Goal: Information Seeking & Learning: Learn about a topic

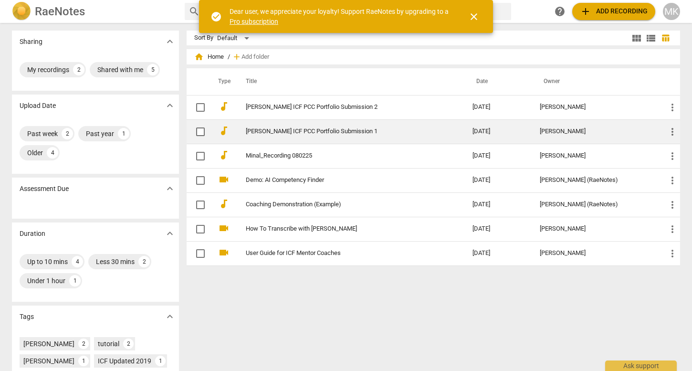
click at [436, 128] on link "[PERSON_NAME] ICF PCC Portfolio Submission 1" at bounding box center [342, 131] width 192 height 7
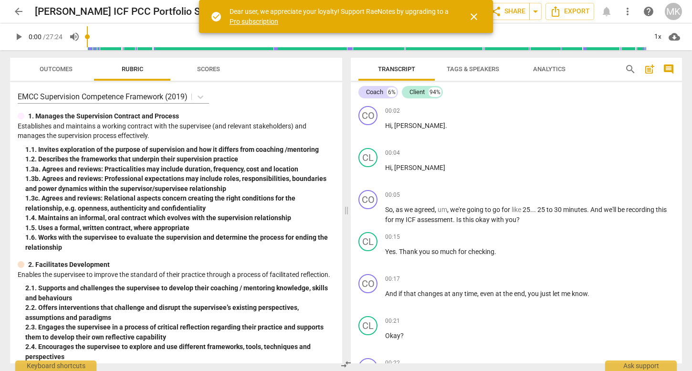
click at [475, 18] on span "close" at bounding box center [473, 16] width 11 height 11
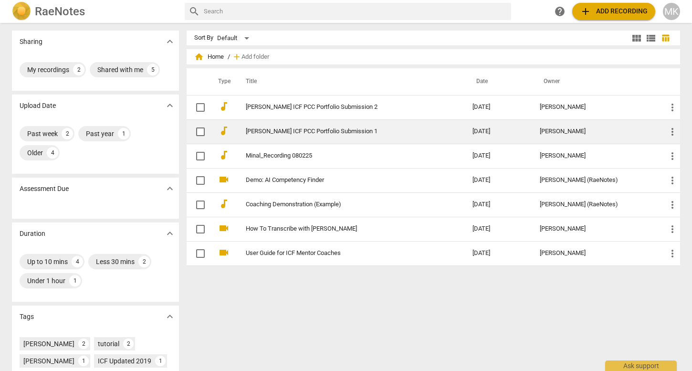
click at [344, 129] on link "[PERSON_NAME] ICF PCC Portfolio Submission 1" at bounding box center [342, 131] width 192 height 7
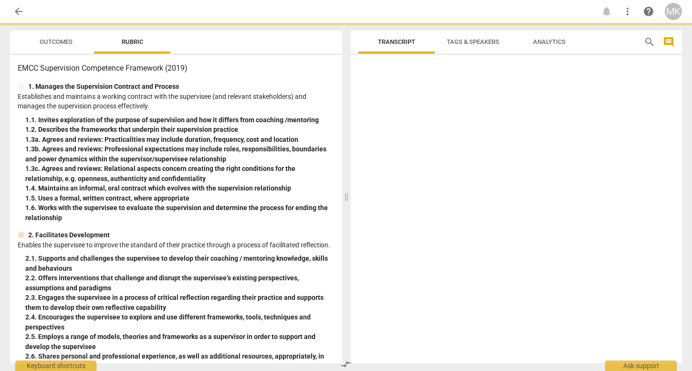
click at [344, 129] on span at bounding box center [347, 197] width 6 height 348
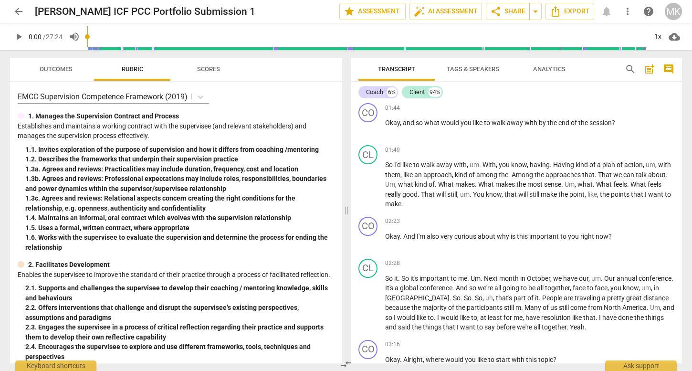
scroll to position [672, 0]
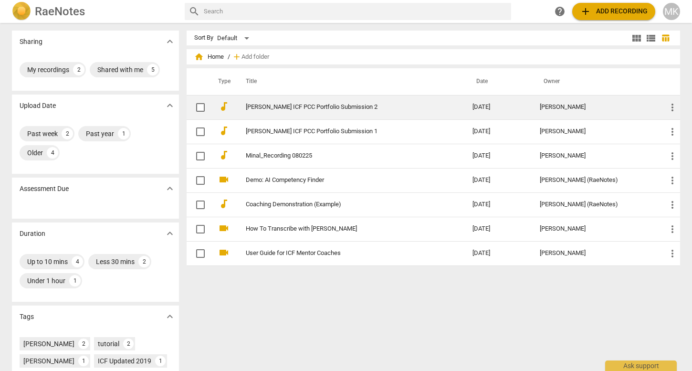
click at [345, 105] on link "Minal Kamlani ICF PCC Portfolio Submission 2" at bounding box center [342, 107] width 192 height 7
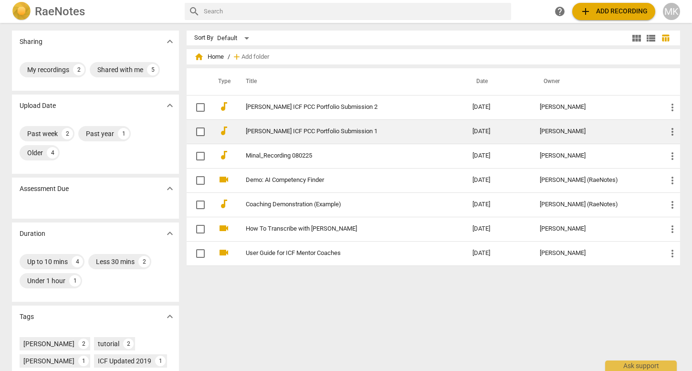
click at [672, 129] on span "more_vert" at bounding box center [672, 131] width 11 height 11
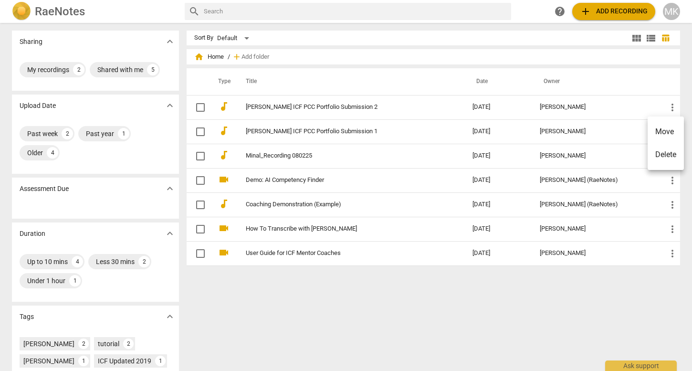
click at [392, 133] on div at bounding box center [346, 185] width 692 height 371
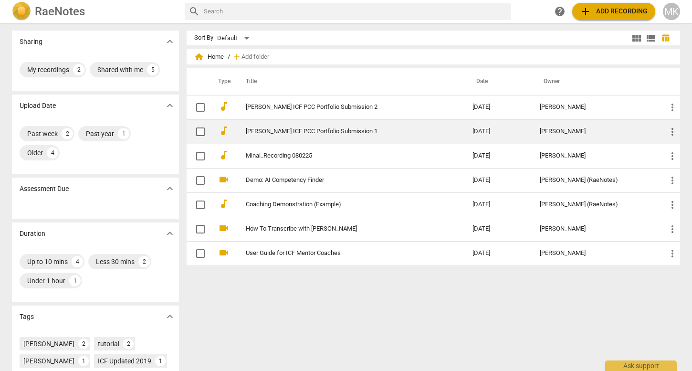
click at [362, 130] on link "Minal Kamlani ICF PCC Portfolio Submission 1" at bounding box center [342, 131] width 192 height 7
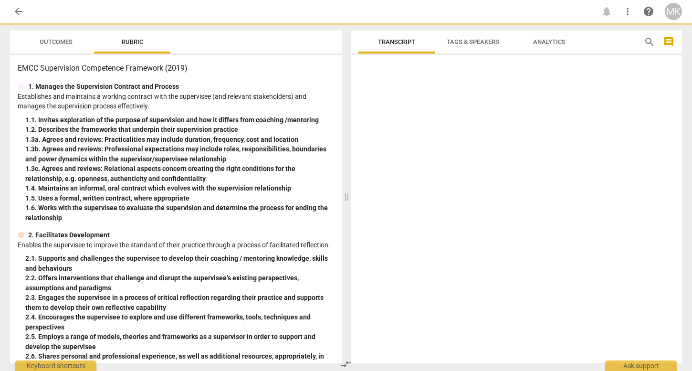
click at [362, 130] on div at bounding box center [516, 211] width 331 height 305
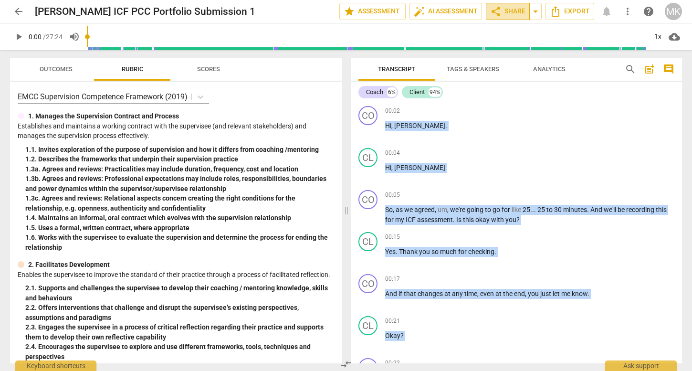
click at [514, 7] on span "share Share" at bounding box center [507, 11] width 35 height 11
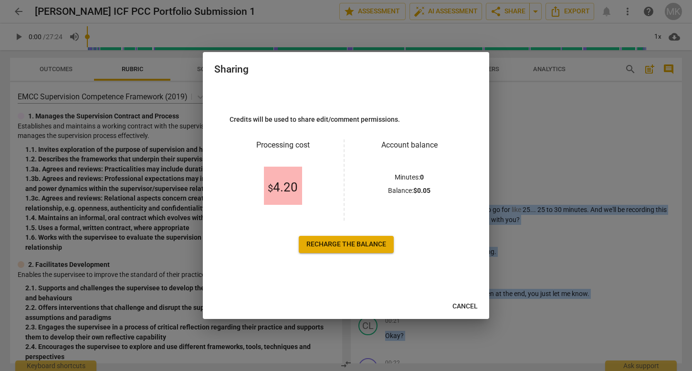
click at [465, 307] on span "Cancel" at bounding box center [465, 307] width 25 height 10
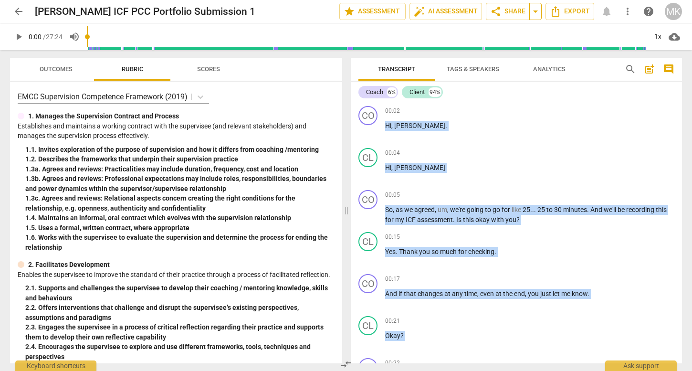
click at [536, 10] on span "arrow_drop_down" at bounding box center [535, 11] width 11 height 11
click at [536, 11] on span "arrow_drop_down" at bounding box center [535, 11] width 11 height 11
click at [538, 11] on span "arrow_drop_down" at bounding box center [535, 11] width 11 height 11
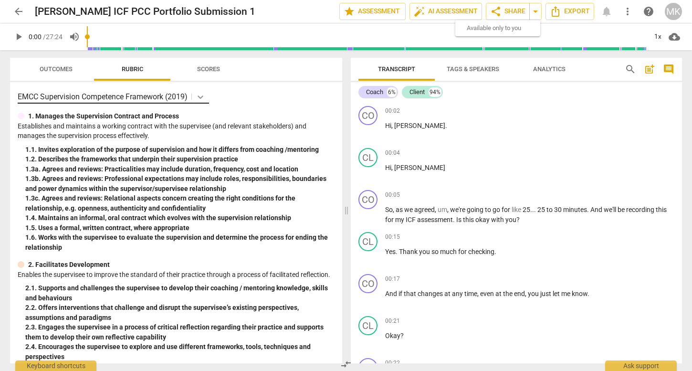
click at [201, 96] on icon at bounding box center [201, 97] width 10 height 10
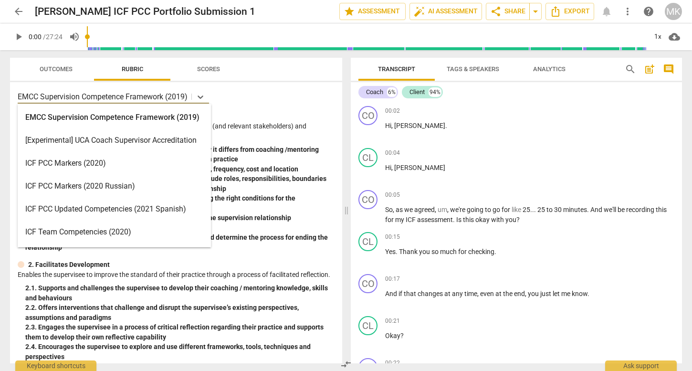
click at [161, 160] on div "ICF PCC Markers (2020)" at bounding box center [114, 163] width 193 height 23
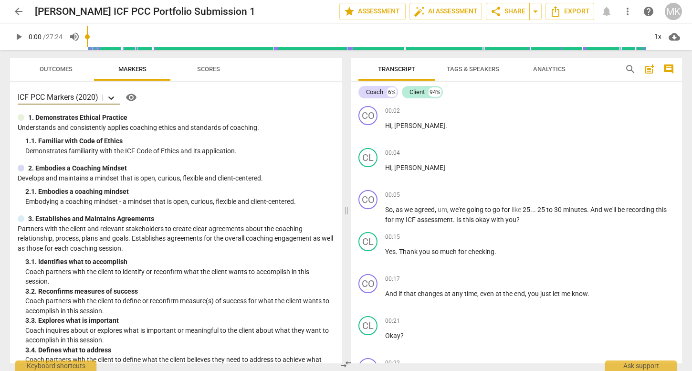
click at [113, 92] on div at bounding box center [111, 98] width 17 height 14
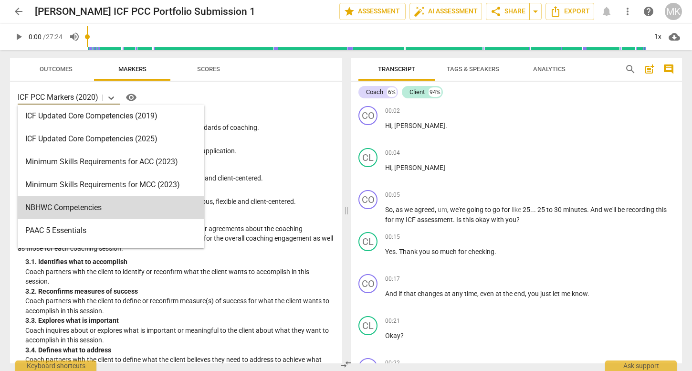
scroll to position [177, 0]
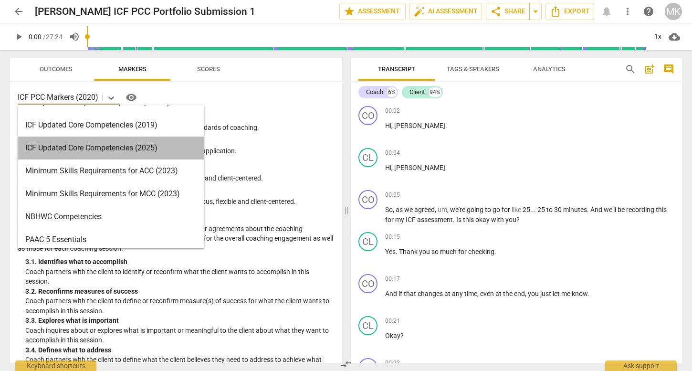
click at [161, 148] on div "ICF Updated Core Competencies (2025)" at bounding box center [111, 148] width 187 height 23
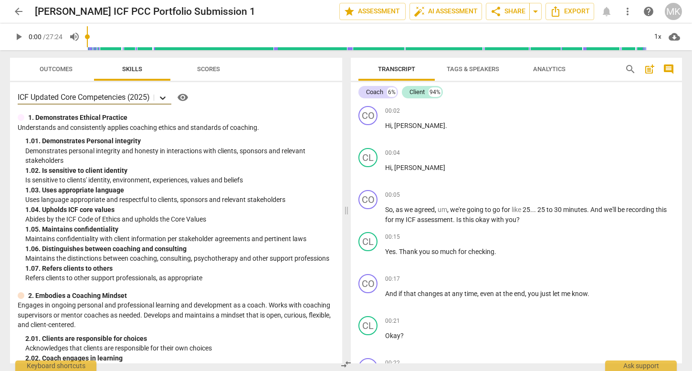
click at [165, 96] on icon at bounding box center [163, 98] width 10 height 10
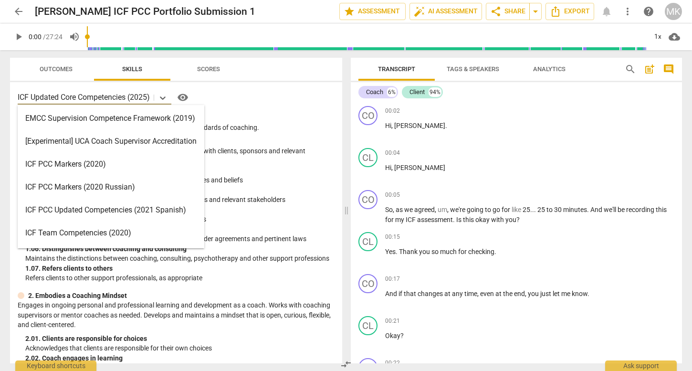
click at [154, 168] on div "ICF PCC Markers (2020)" at bounding box center [111, 164] width 187 height 23
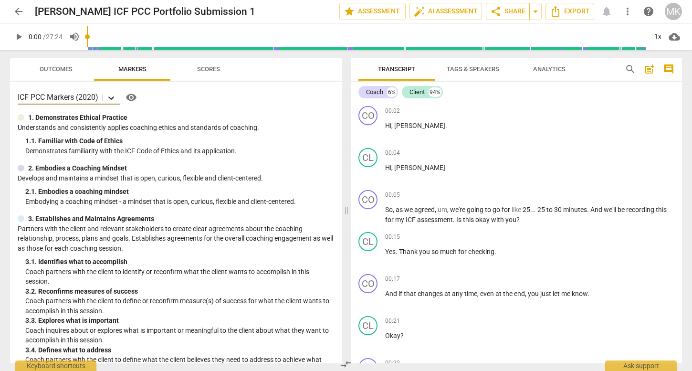
click at [113, 99] on icon at bounding box center [111, 98] width 10 height 10
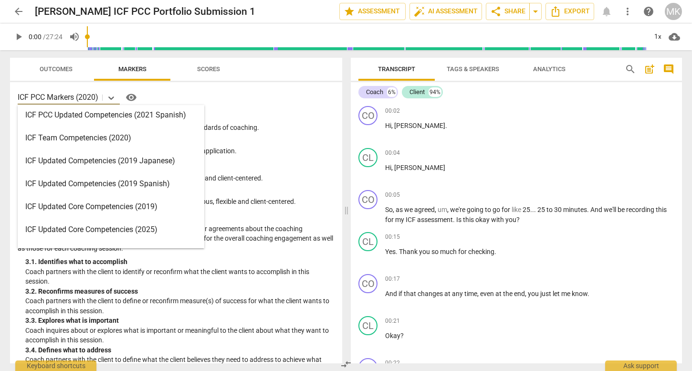
scroll to position [112, 0]
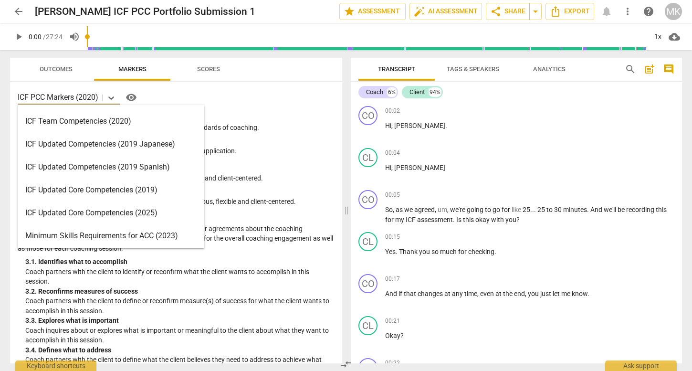
click at [149, 212] on div "ICF Updated Core Competencies (2025)" at bounding box center [111, 212] width 187 height 23
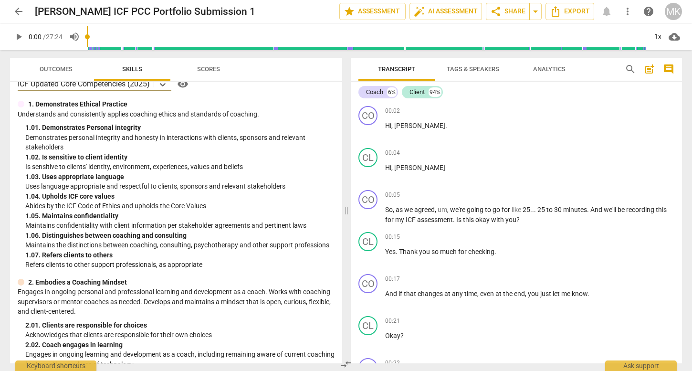
scroll to position [0, 0]
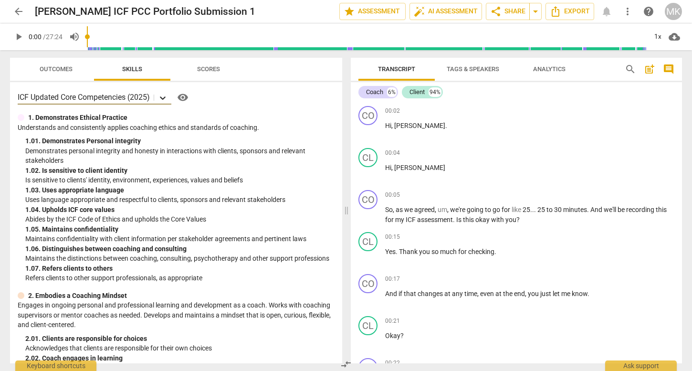
click at [162, 95] on icon at bounding box center [163, 98] width 10 height 10
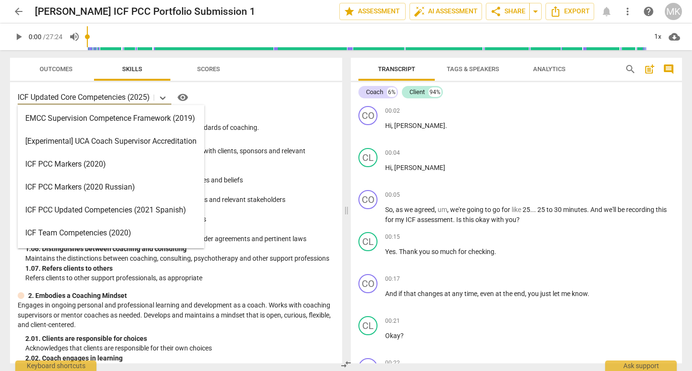
click at [135, 168] on div "ICF PCC Markers (2020)" at bounding box center [111, 164] width 187 height 23
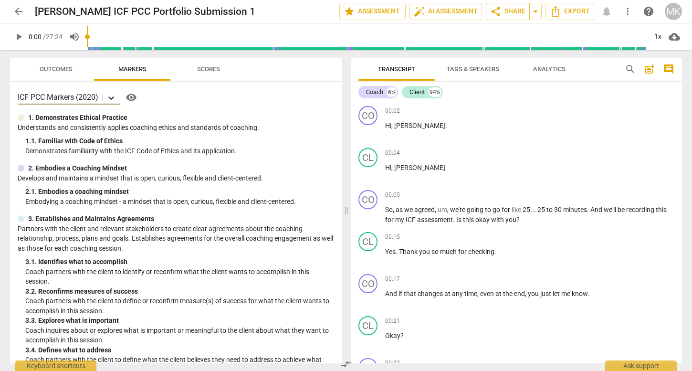
click at [111, 96] on icon at bounding box center [111, 98] width 10 height 10
click at [293, 148] on p "Demonstrates familiarity with the ICF Code of Ethics and its application." at bounding box center [179, 151] width 309 height 10
click at [536, 10] on span "arrow_drop_down" at bounding box center [535, 11] width 11 height 11
click at [498, 11] on span "share" at bounding box center [495, 11] width 11 height 11
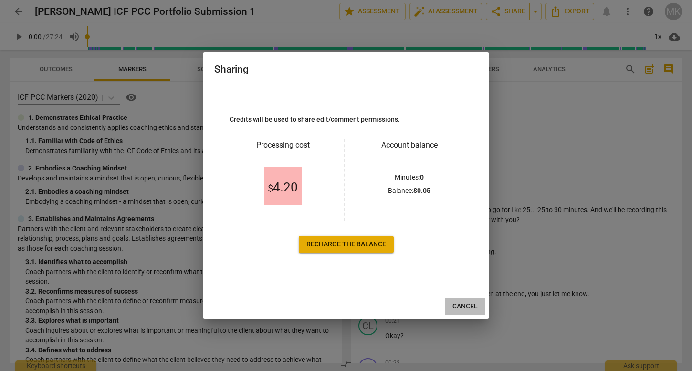
click at [467, 300] on button "Cancel" at bounding box center [465, 306] width 41 height 17
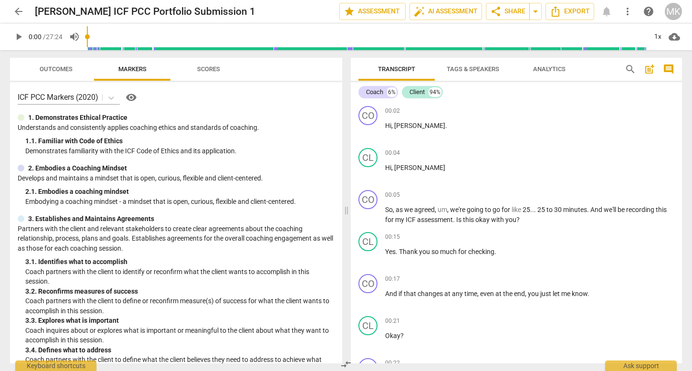
click at [19, 11] on span "arrow_back" at bounding box center [18, 11] width 11 height 11
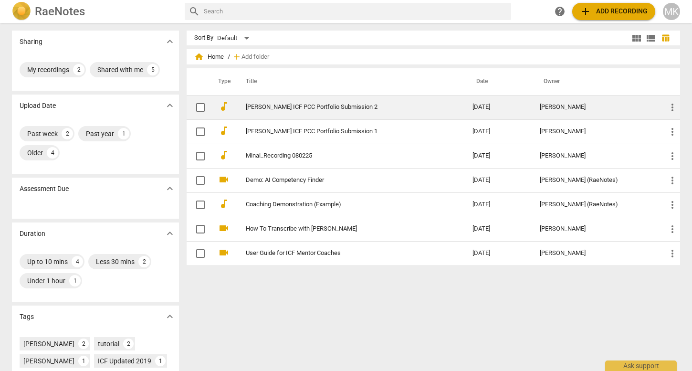
click at [333, 107] on link "Minal Kamlani ICF PCC Portfolio Submission 2" at bounding box center [342, 107] width 192 height 7
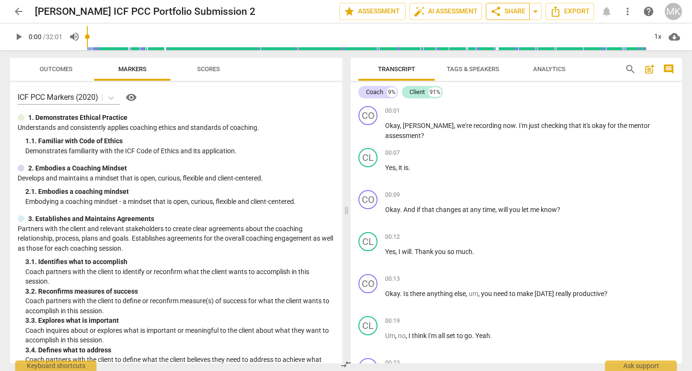
click at [508, 10] on span "share Share" at bounding box center [507, 11] width 35 height 11
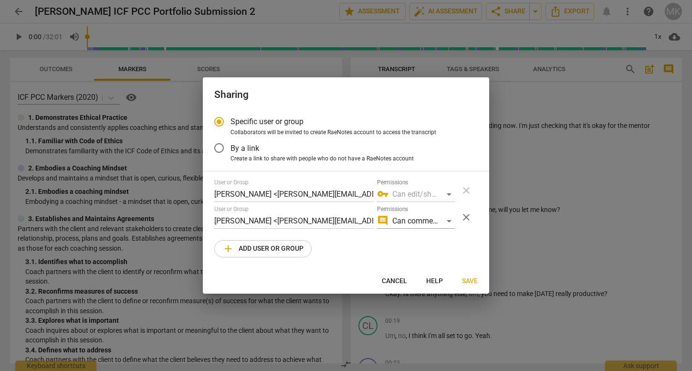
click at [387, 279] on span "Cancel" at bounding box center [394, 281] width 25 height 10
radio input "false"
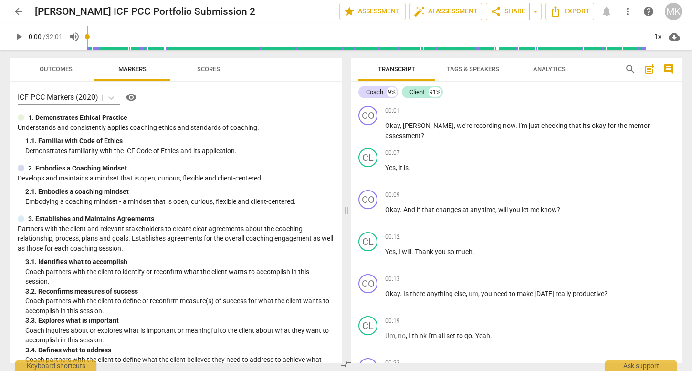
click at [17, 9] on span "arrow_back" at bounding box center [18, 11] width 11 height 11
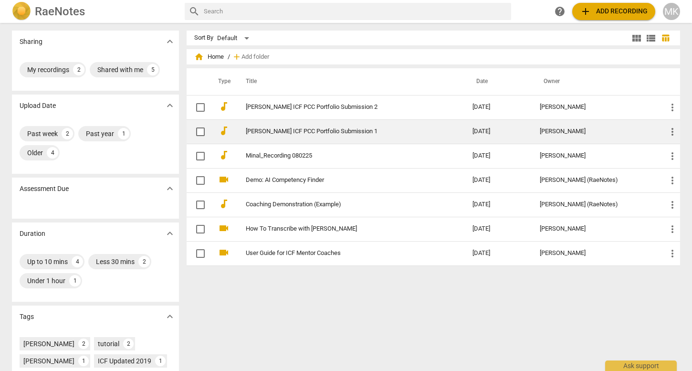
click at [386, 128] on link "Minal Kamlani ICF PCC Portfolio Submission 1" at bounding box center [342, 131] width 192 height 7
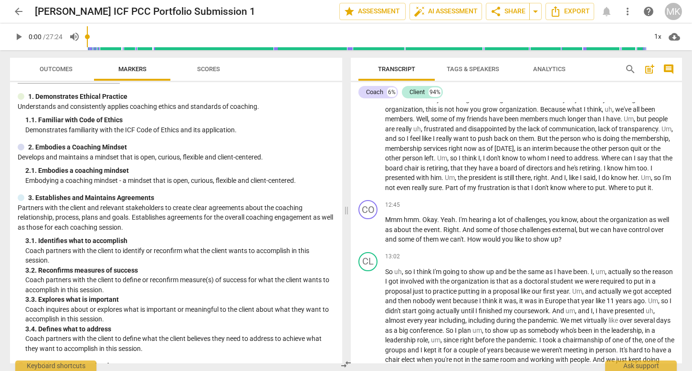
scroll to position [1637, 0]
